Goal: Task Accomplishment & Management: Manage account settings

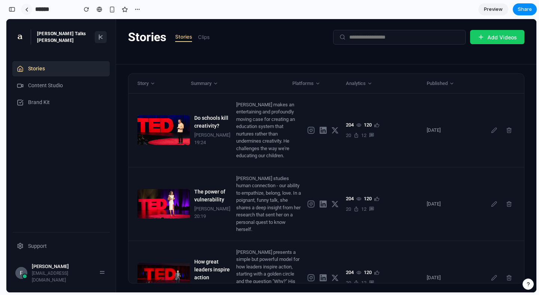
click at [31, 10] on link at bounding box center [26, 9] width 11 height 11
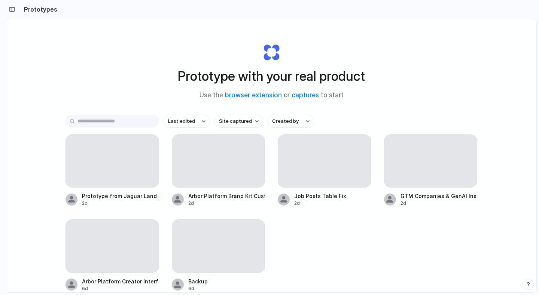
scroll to position [0, 7]
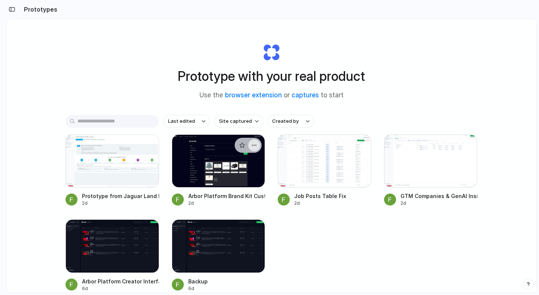
click at [258, 145] on button "button" at bounding box center [254, 145] width 12 height 12
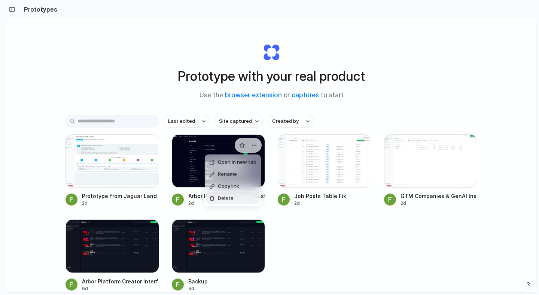
click at [232, 199] on span "Delete" at bounding box center [226, 198] width 16 height 7
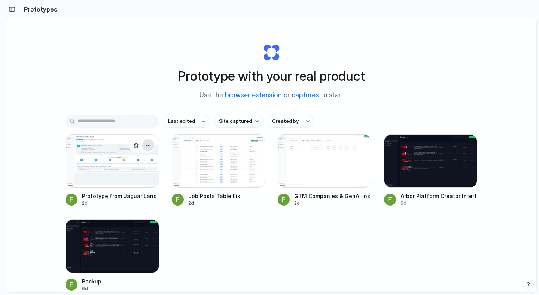
click at [149, 144] on div "button" at bounding box center [148, 145] width 6 height 6
drag, startPoint x: 133, startPoint y: 197, endPoint x: 139, endPoint y: 198, distance: 5.7
click at [133, 197] on li "Delete" at bounding box center [126, 198] width 53 height 12
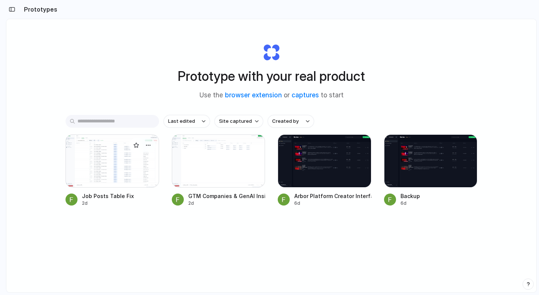
click at [116, 176] on div at bounding box center [112, 160] width 94 height 53
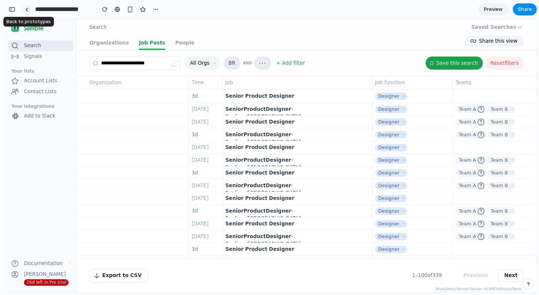
click at [29, 10] on link at bounding box center [26, 9] width 11 height 11
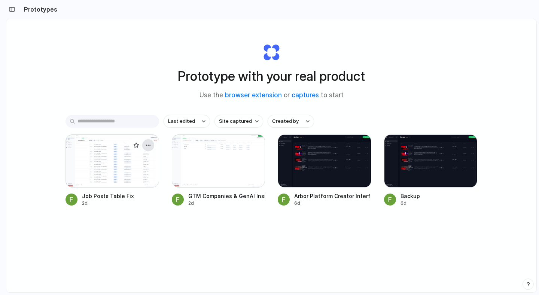
click at [149, 144] on div "button" at bounding box center [148, 145] width 6 height 6
click at [129, 199] on li "Delete" at bounding box center [126, 198] width 53 height 12
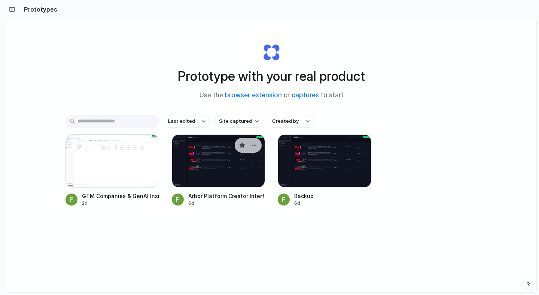
click at [214, 182] on div at bounding box center [219, 160] width 94 height 53
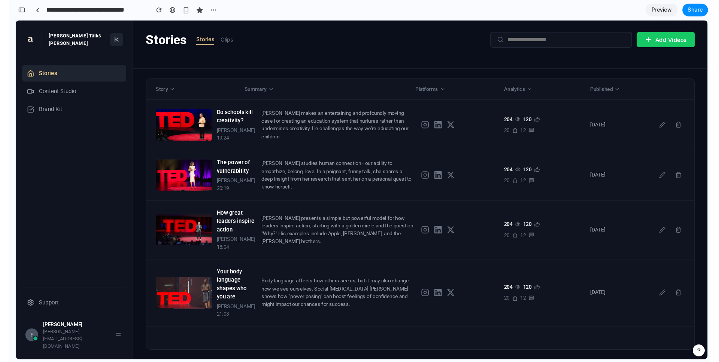
scroll to position [4915, 0]
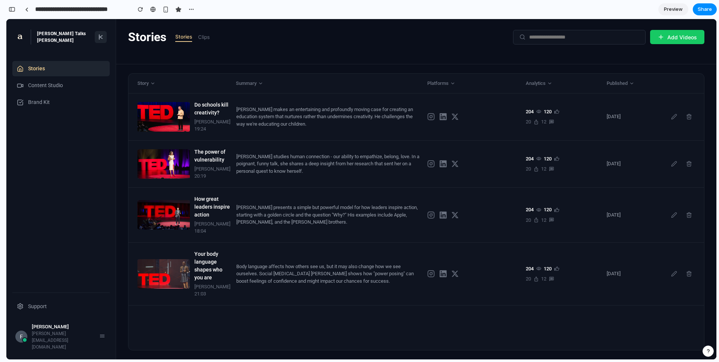
click at [98, 38] on icon at bounding box center [101, 37] width 6 height 6
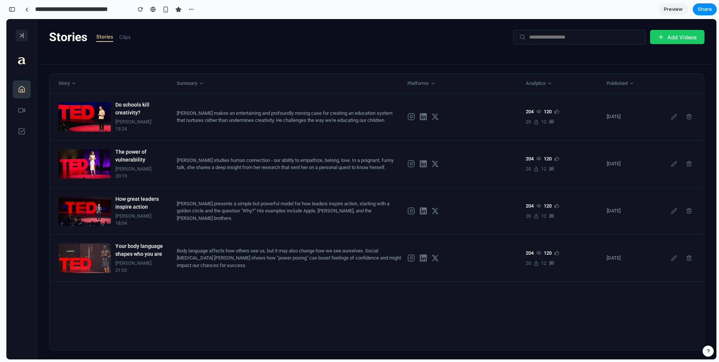
click at [20, 37] on line at bounding box center [21, 36] width 2 height 1
